Goal: Obtain resource: Obtain resource

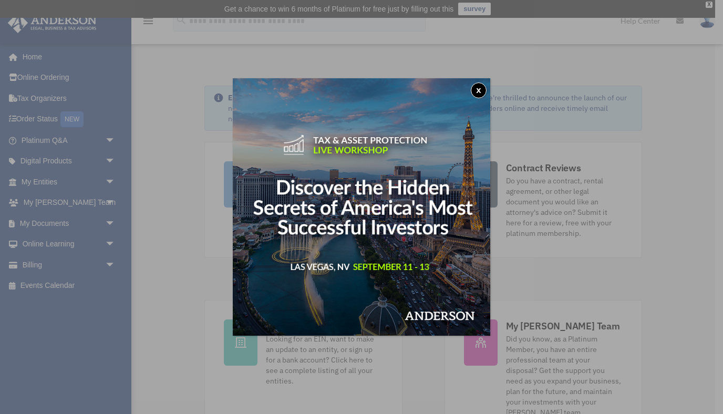
click at [479, 90] on button "x" at bounding box center [479, 90] width 16 height 16
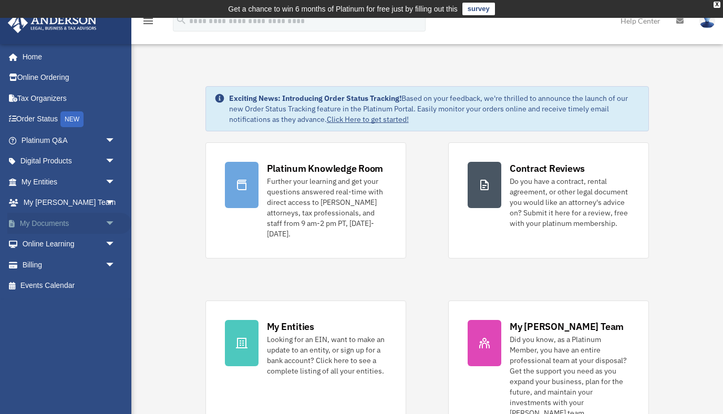
click at [112, 217] on span "arrow_drop_down" at bounding box center [115, 224] width 21 height 22
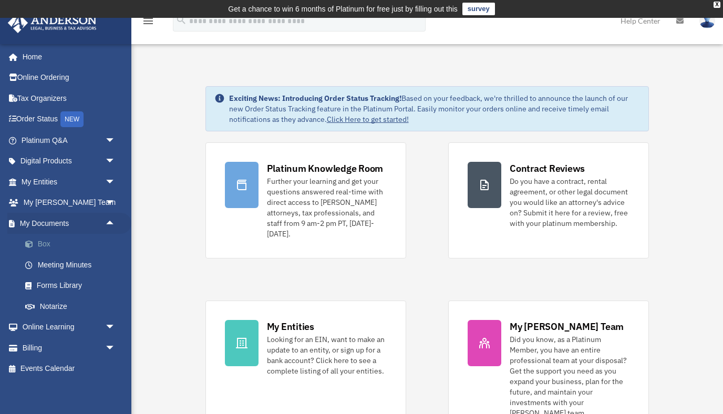
click at [45, 245] on link "Box" at bounding box center [73, 244] width 117 height 21
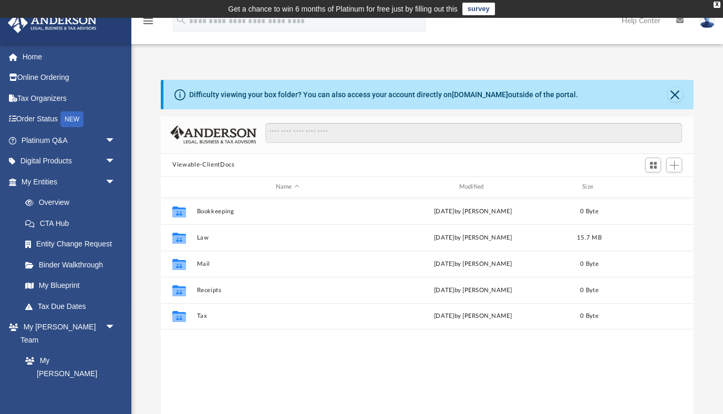
scroll to position [239, 532]
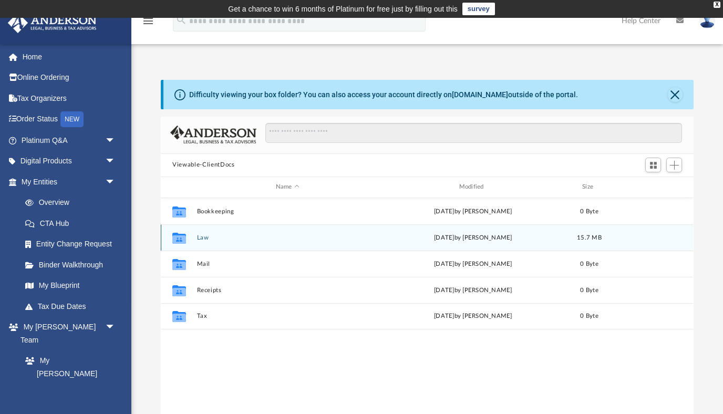
click at [180, 236] on icon "grid" at bounding box center [179, 239] width 14 height 8
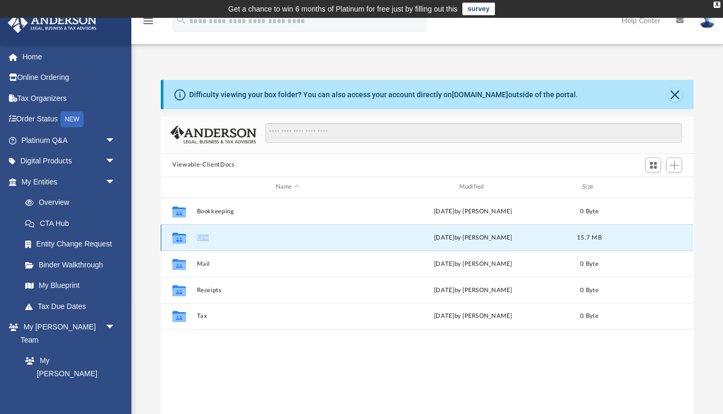
click at [180, 236] on icon "grid" at bounding box center [179, 239] width 14 height 8
click at [466, 237] on div "[DATE] by [PERSON_NAME]" at bounding box center [473, 237] width 181 height 9
click at [181, 238] on icon "grid" at bounding box center [179, 237] width 14 height 11
click at [201, 237] on button "Law" at bounding box center [287, 237] width 181 height 7
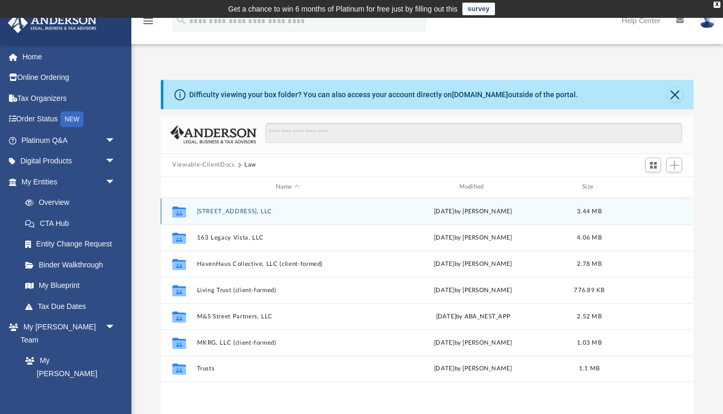
click at [246, 212] on button "[STREET_ADDRESS], LLC" at bounding box center [287, 211] width 181 height 7
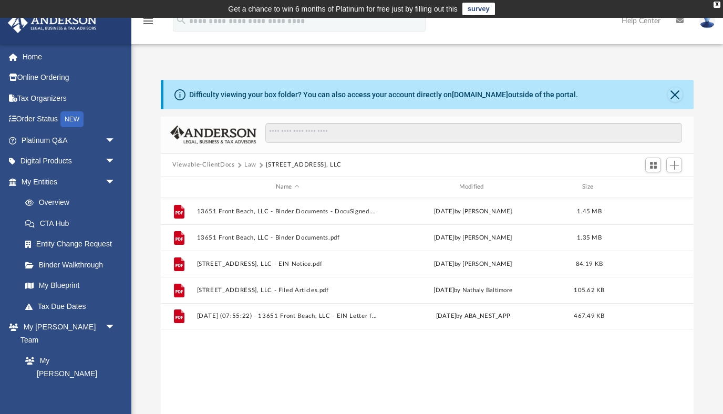
click at [668, 99] on div "Difficulty viewing your box folder? You can also access your account directly o…" at bounding box center [428, 94] width 530 height 29
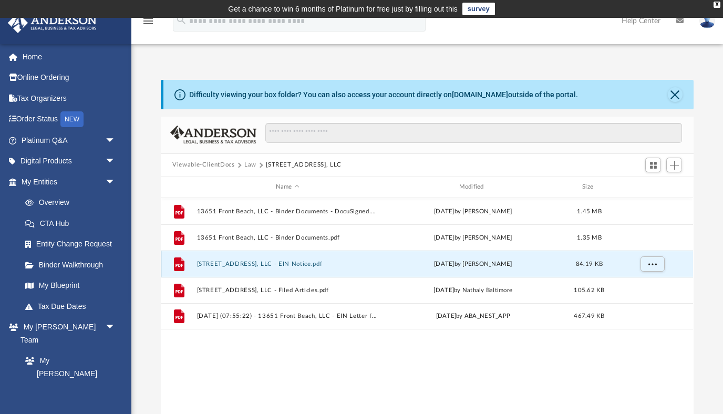
click at [297, 263] on button "[STREET_ADDRESS], LLC - EIN Notice.pdf" at bounding box center [287, 263] width 181 height 7
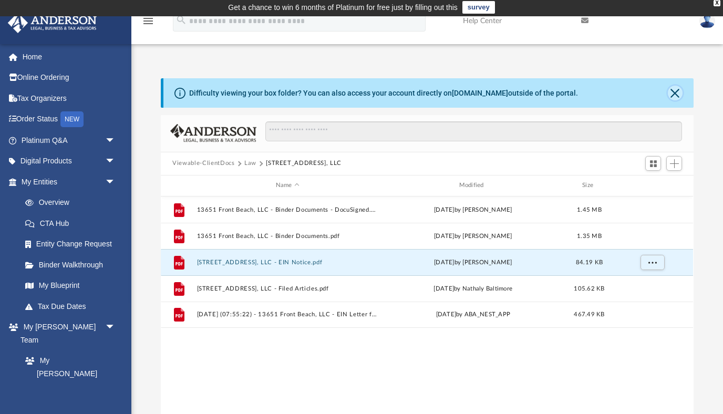
click at [678, 94] on button "Close" at bounding box center [675, 93] width 15 height 15
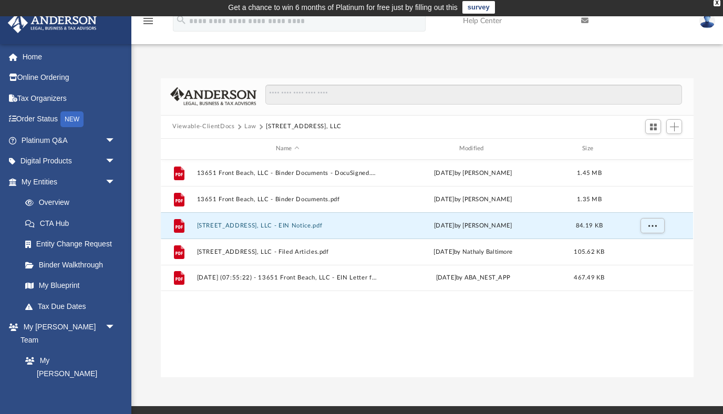
scroll to position [0, 0]
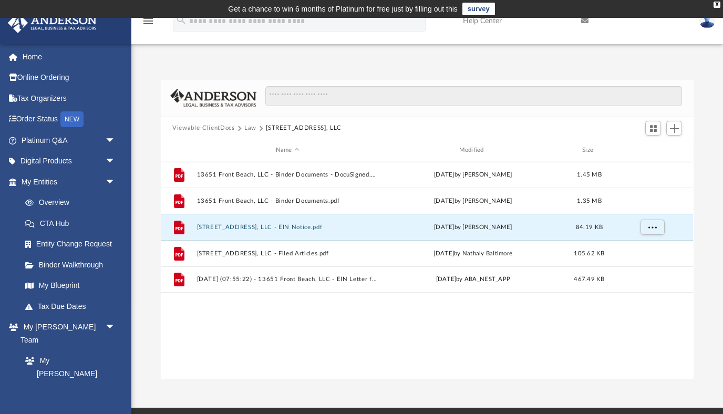
click at [705, 21] on img at bounding box center [707, 20] width 16 height 15
click at [469, 63] on div "Difficulty viewing your box folder? You can also access your account directly o…" at bounding box center [427, 218] width 592 height 321
click at [716, 5] on div "X" at bounding box center [717, 5] width 7 height 6
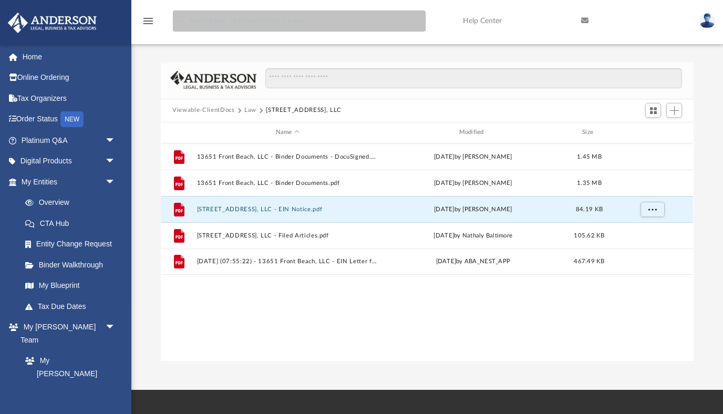
click at [278, 22] on input "search" at bounding box center [299, 21] width 253 height 21
type input "*"
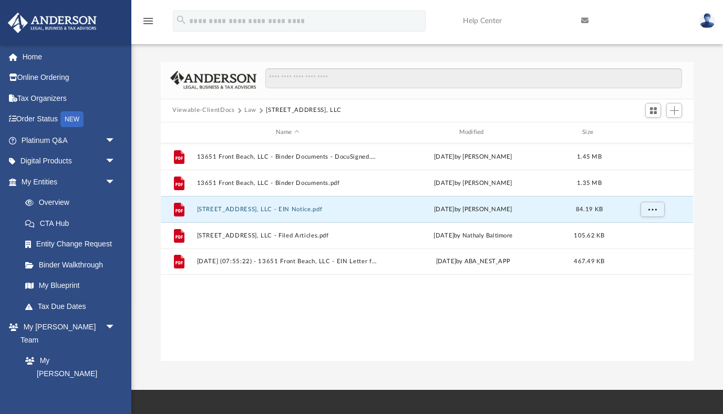
click at [701, 122] on div "Difficulty viewing your box folder? You can also access your account directly o…" at bounding box center [427, 211] width 592 height 299
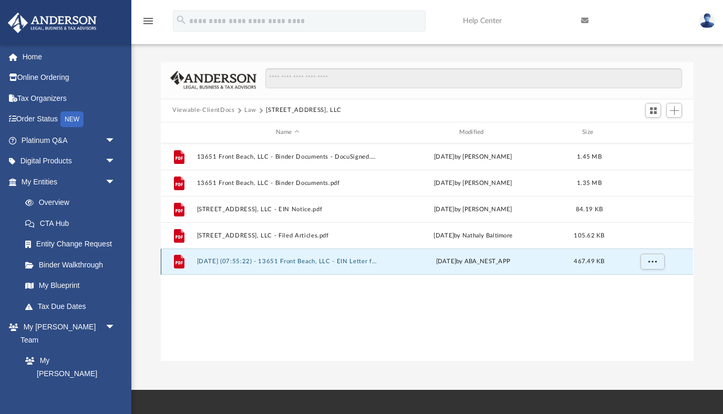
click at [347, 263] on button "[DATE] (07:55:22) - 13651 Front Beach, LLC - EIN Letter from IRS.pdf" at bounding box center [287, 261] width 181 height 7
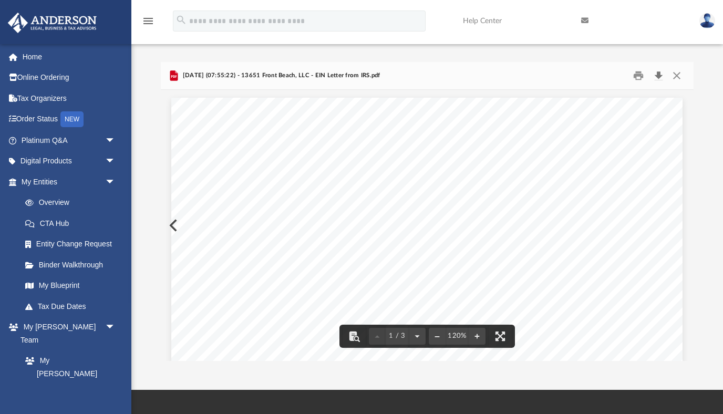
click at [661, 75] on button "Download" at bounding box center [658, 75] width 19 height 16
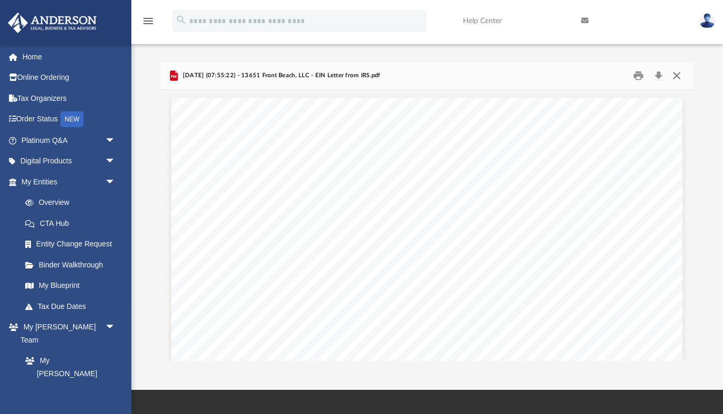
click at [682, 78] on button "Close" at bounding box center [676, 75] width 19 height 16
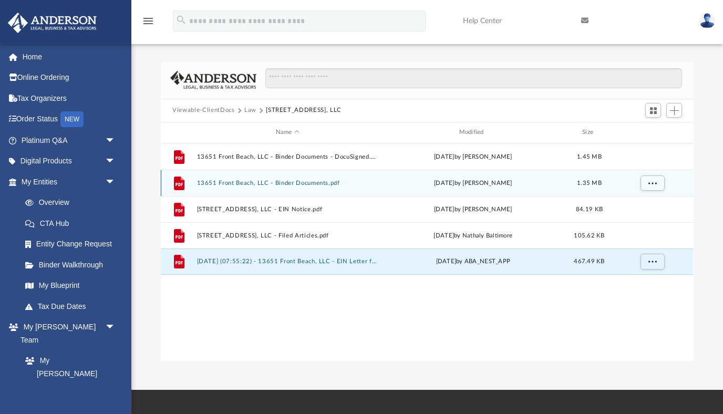
click at [309, 183] on button "13651 Front Beach, LLC - Binder Documents.pdf" at bounding box center [287, 182] width 181 height 7
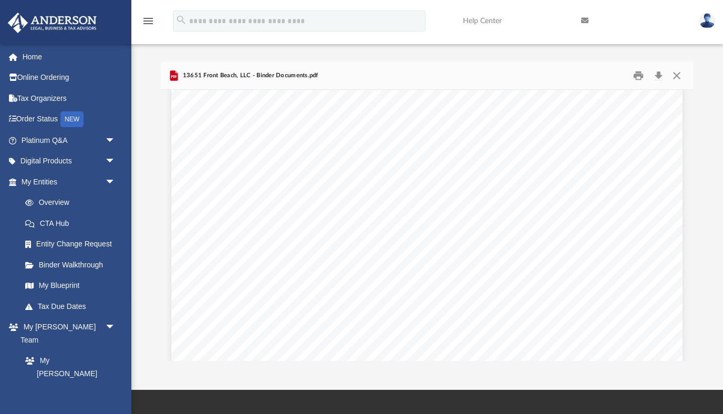
scroll to position [770, 0]
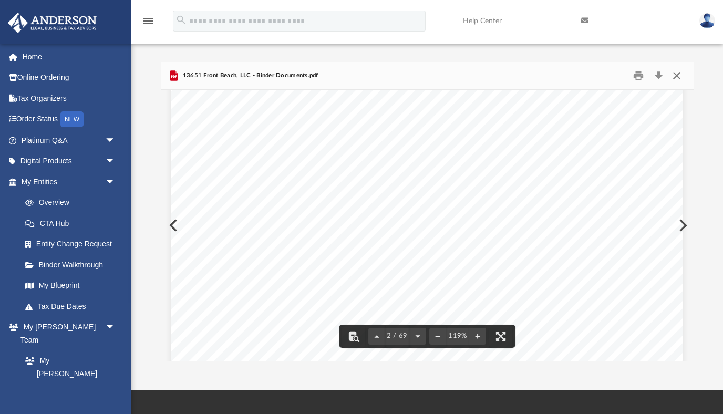
click at [679, 74] on button "Close" at bounding box center [676, 75] width 19 height 16
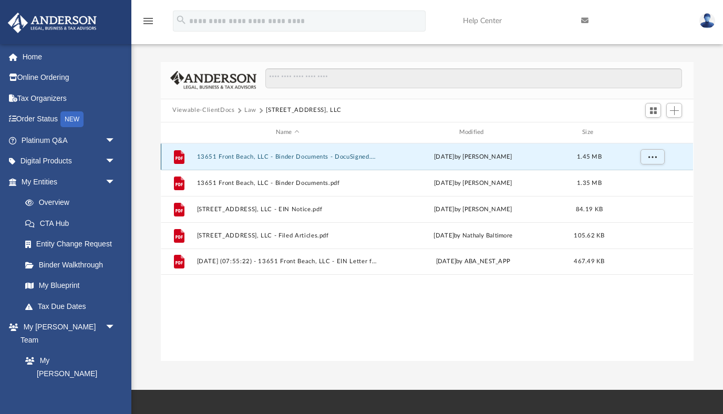
click at [330, 156] on button "13651 Front Beach, LLC - Binder Documents - DocuSigned.pdf" at bounding box center [287, 156] width 181 height 7
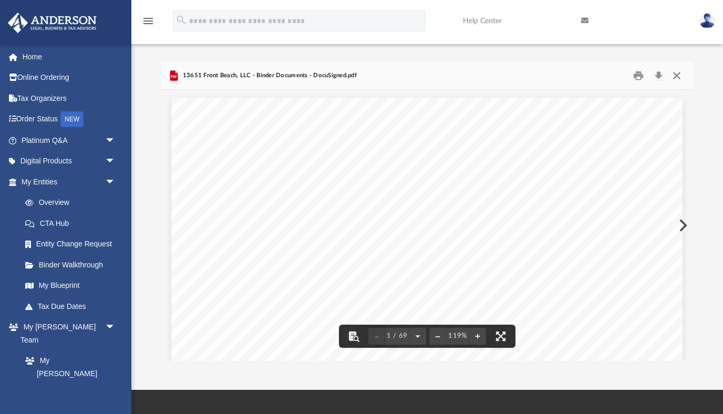
click at [676, 74] on button "Close" at bounding box center [676, 75] width 19 height 16
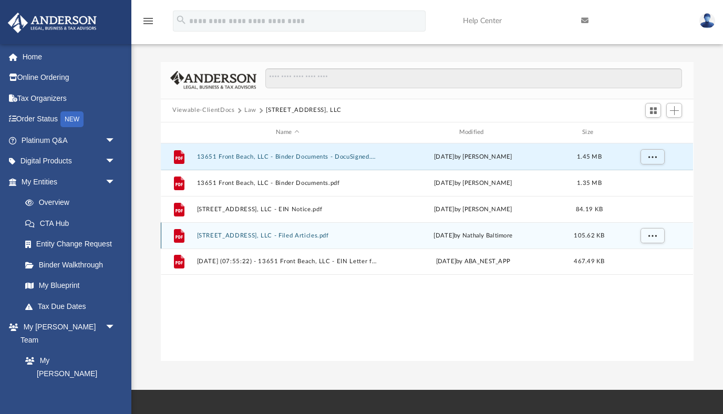
click at [302, 234] on button "[STREET_ADDRESS], LLC - Filed Articles.pdf" at bounding box center [287, 235] width 181 height 7
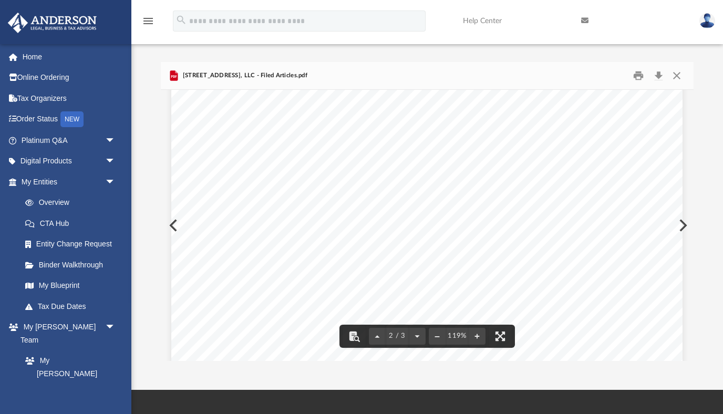
scroll to position [694, 0]
click at [679, 70] on button "Close" at bounding box center [676, 75] width 19 height 16
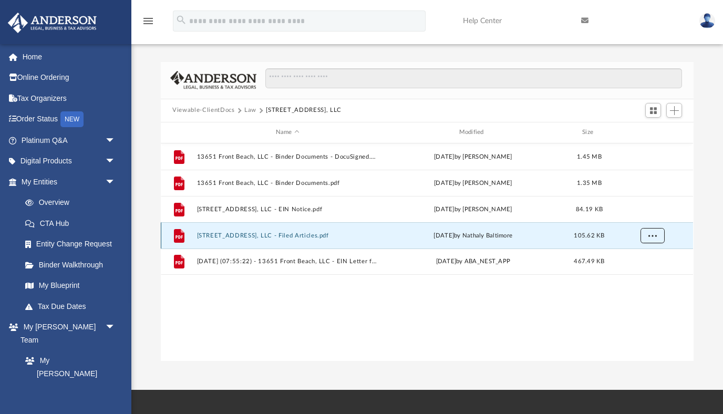
click at [652, 235] on span "More options" at bounding box center [652, 235] width 8 height 6
click at [646, 277] on li "Download" at bounding box center [643, 272] width 30 height 11
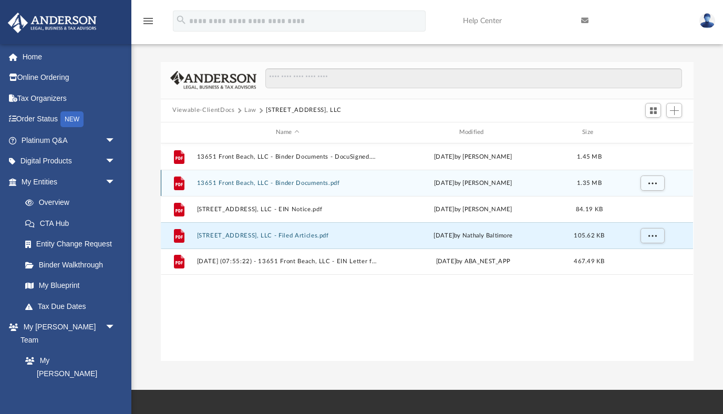
click at [303, 181] on button "13651 Front Beach, LLC - Binder Documents.pdf" at bounding box center [287, 182] width 181 height 7
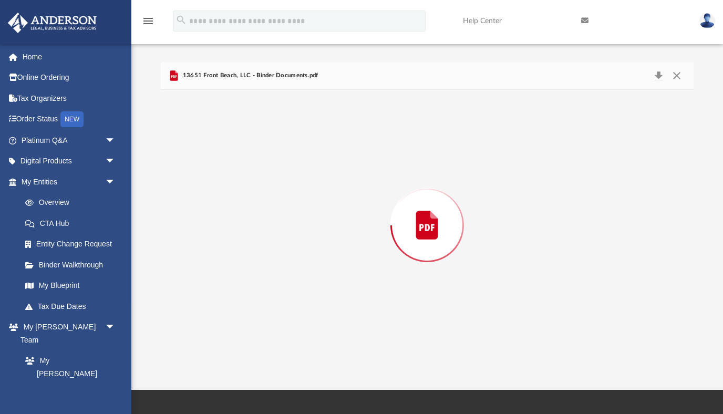
click at [303, 181] on div "Preview" at bounding box center [427, 225] width 532 height 271
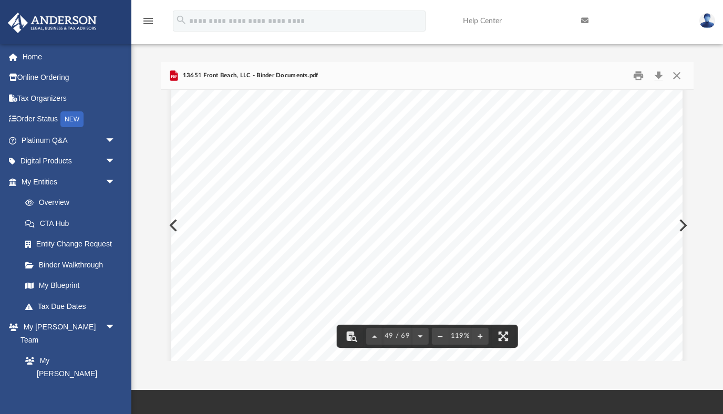
scroll to position [32585, 0]
click at [676, 73] on button "Close" at bounding box center [676, 75] width 19 height 16
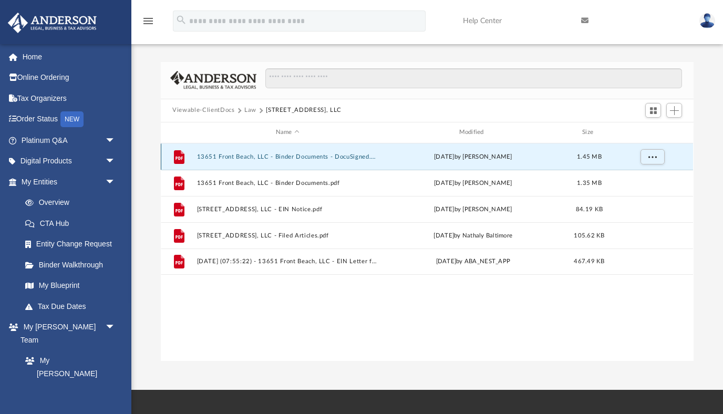
click at [311, 154] on button "13651 Front Beach, LLC - Binder Documents - DocuSigned.pdf" at bounding box center [287, 156] width 181 height 7
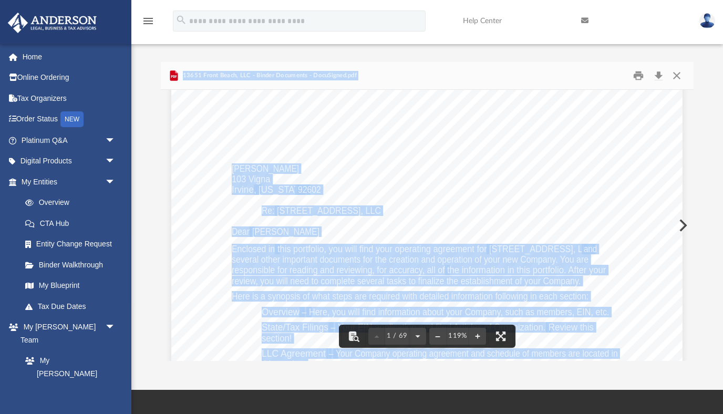
scroll to position [46, 0]
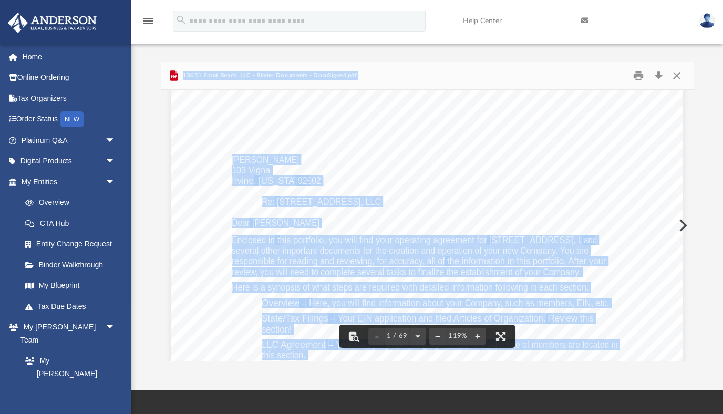
click at [539, 196] on div "[PERSON_NAME] [STREET_ADDRESS][PERSON_NAME][US_STATE] Re: [GEOGRAPHIC_DATA], LL…" at bounding box center [426, 383] width 511 height 662
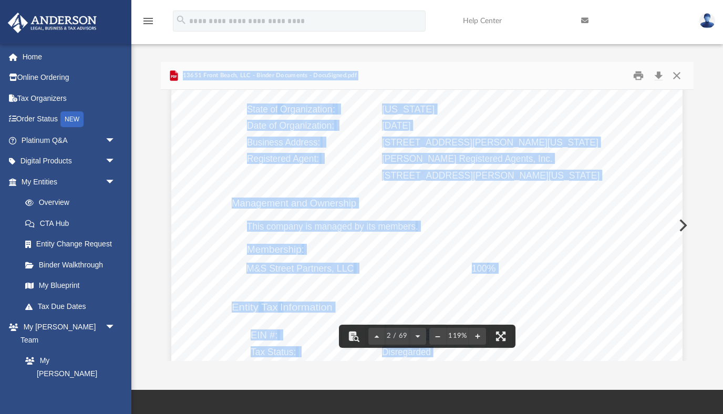
scroll to position [820, 0]
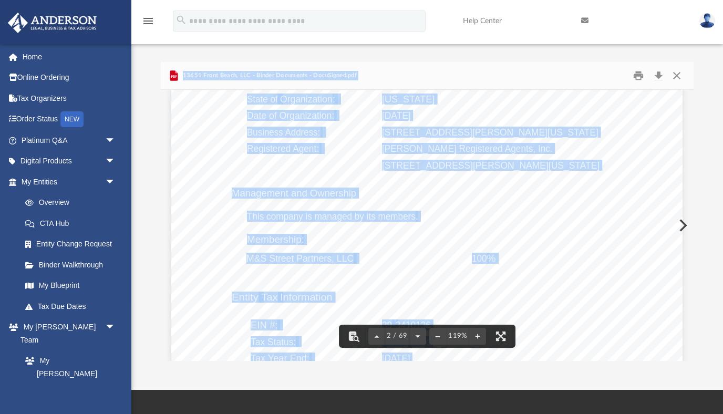
click at [354, 189] on span "Management and Ownership" at bounding box center [294, 193] width 125 height 10
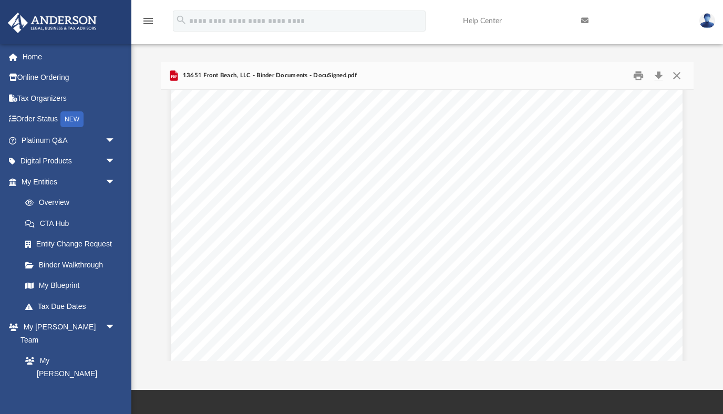
scroll to position [4253, 0]
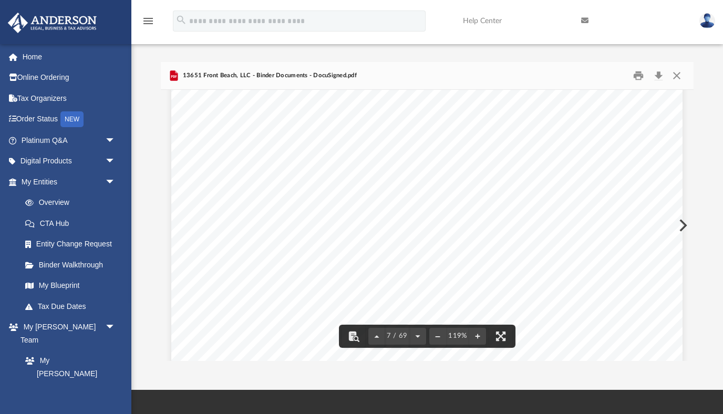
click at [469, 228] on div "OPERATING AGREEMENT OF 13651 FRONT BEACH, LLC A [US_STATE] LIMITED LIABILITY CO…" at bounding box center [426, 240] width 511 height 662
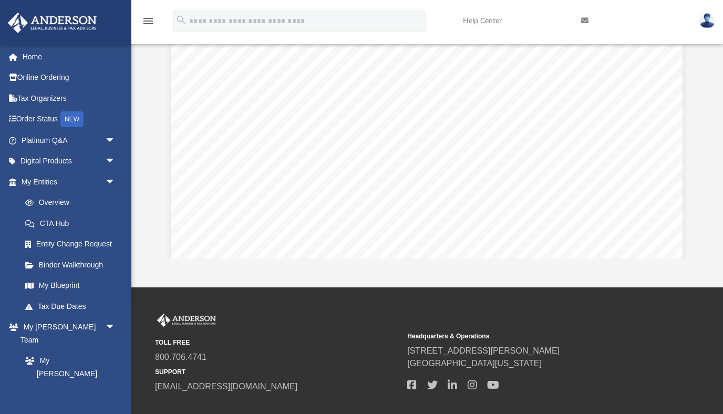
scroll to position [35645, 0]
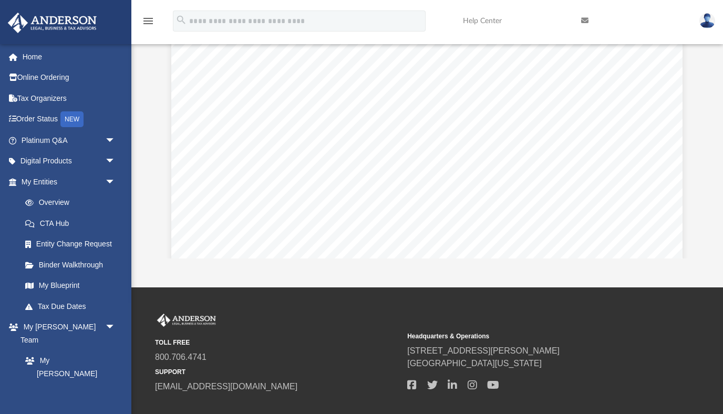
scroll to position [30015, 0]
click at [548, 144] on div "Operating Agreement of 13651 Front Beach, LLC Page 33 of 39 projections, covena…" at bounding box center [426, 117] width 511 height 662
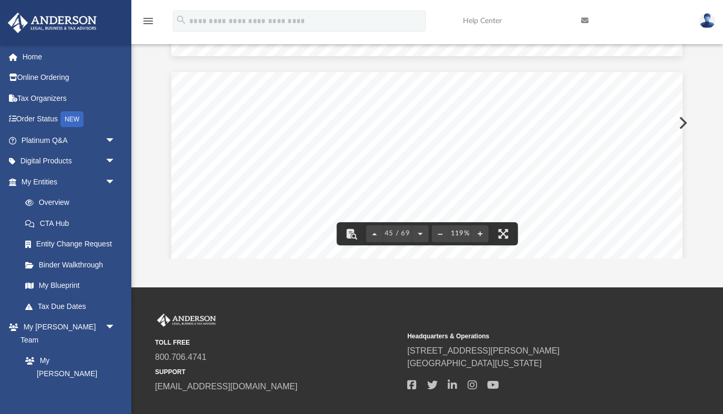
scroll to position [29719, 0]
click at [695, 122] on div "Difficulty viewing your box folder? You can also access your account directly o…" at bounding box center [427, 109] width 592 height 299
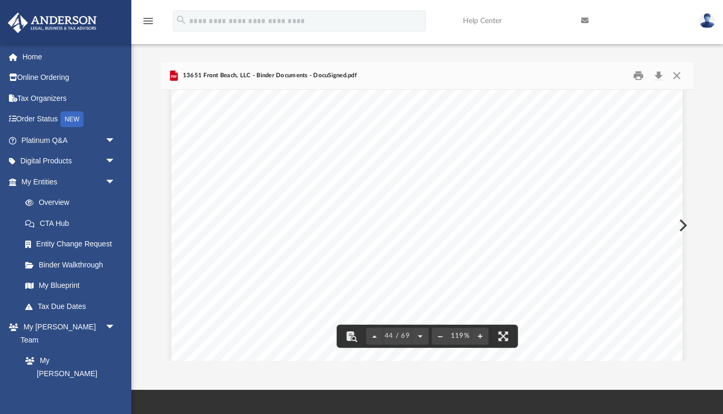
scroll to position [28758, 0]
click at [643, 72] on button "Print" at bounding box center [638, 75] width 21 height 16
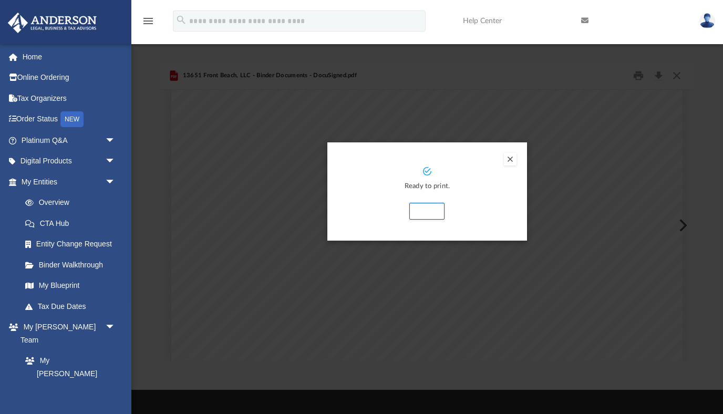
click at [511, 158] on button "Preview" at bounding box center [510, 159] width 13 height 13
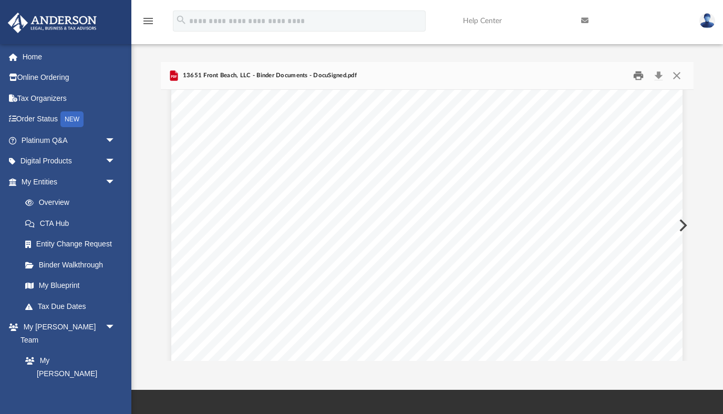
click at [641, 74] on button "Print" at bounding box center [638, 75] width 21 height 16
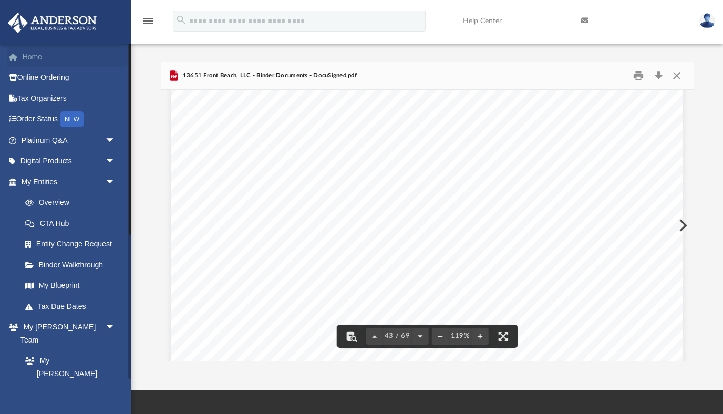
click at [31, 53] on link "Home" at bounding box center [69, 56] width 124 height 21
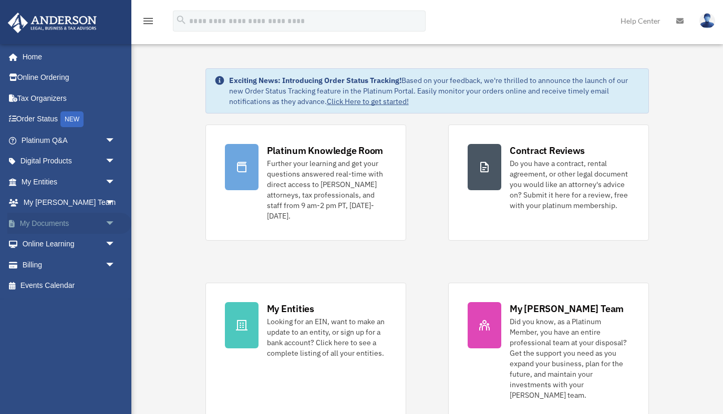
click at [108, 222] on span "arrow_drop_down" at bounding box center [115, 224] width 21 height 22
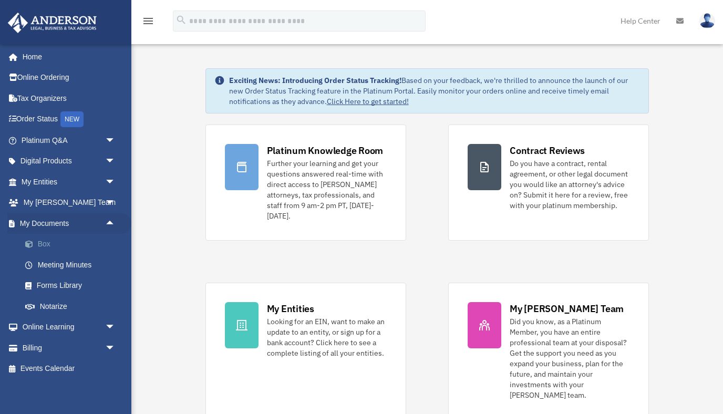
click at [45, 243] on link "Box" at bounding box center [73, 244] width 117 height 21
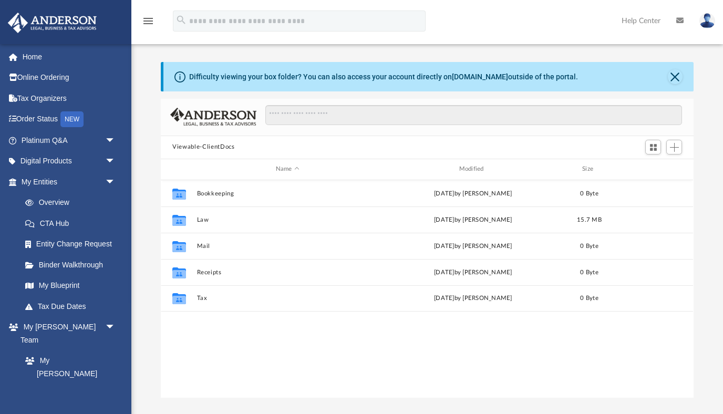
scroll to position [1, 0]
